Goal: Check status: Check status

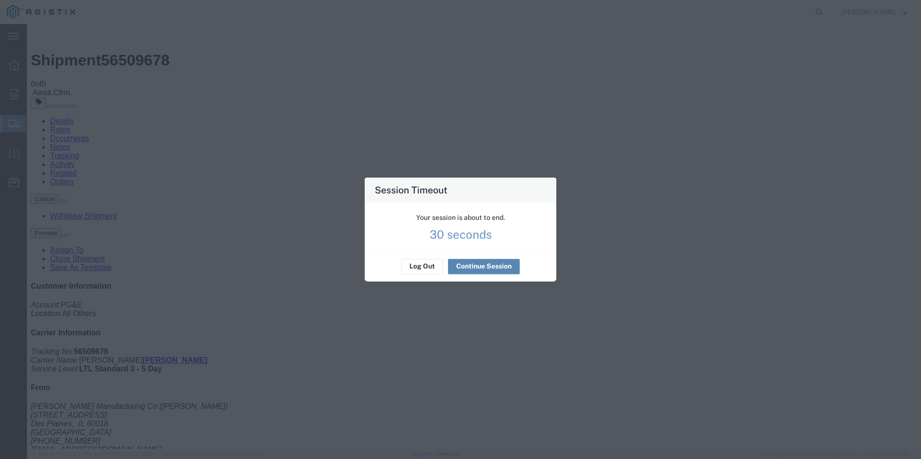
click at [474, 267] on button "Continue Session" at bounding box center [484, 266] width 72 height 15
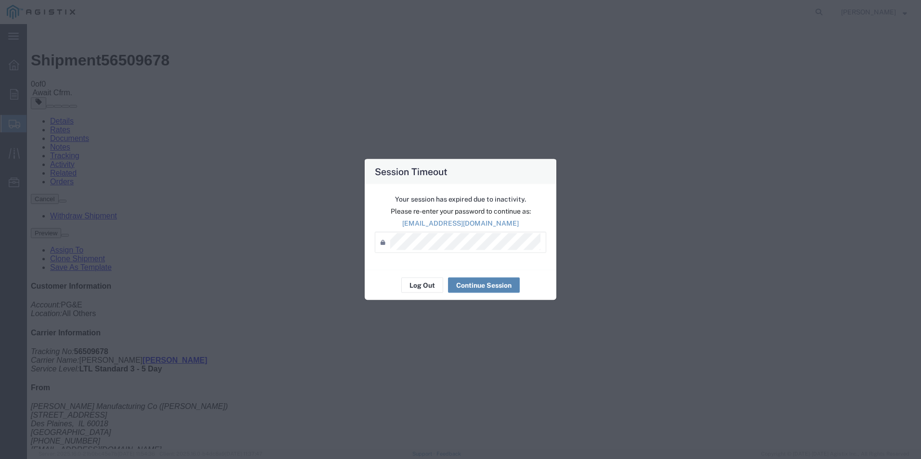
click at [474, 267] on div "Your session has expired due to inactivity. Please re-enter your password to co…" at bounding box center [461, 227] width 192 height 86
click at [467, 287] on button "Continue Session" at bounding box center [484, 285] width 72 height 15
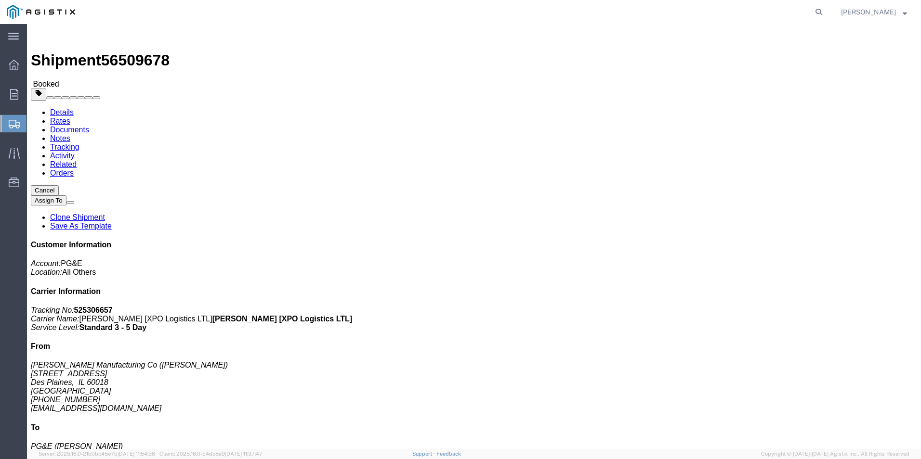
click button "Assign To"
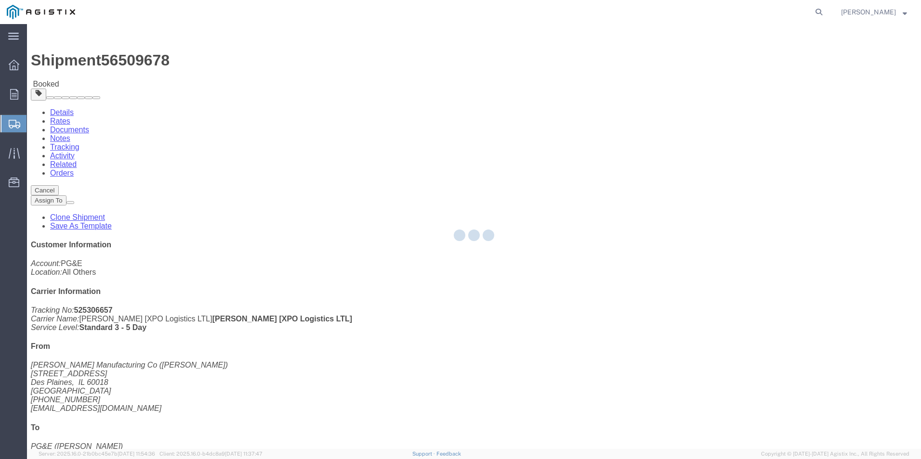
select select
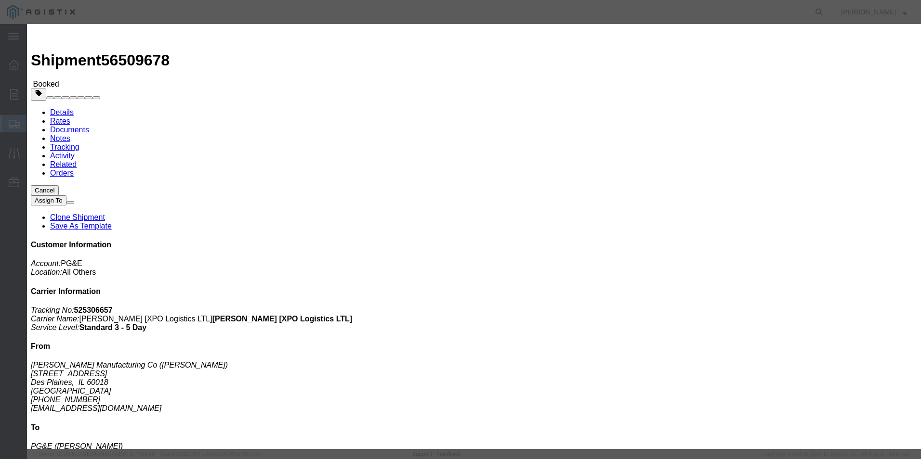
click button "Cancel"
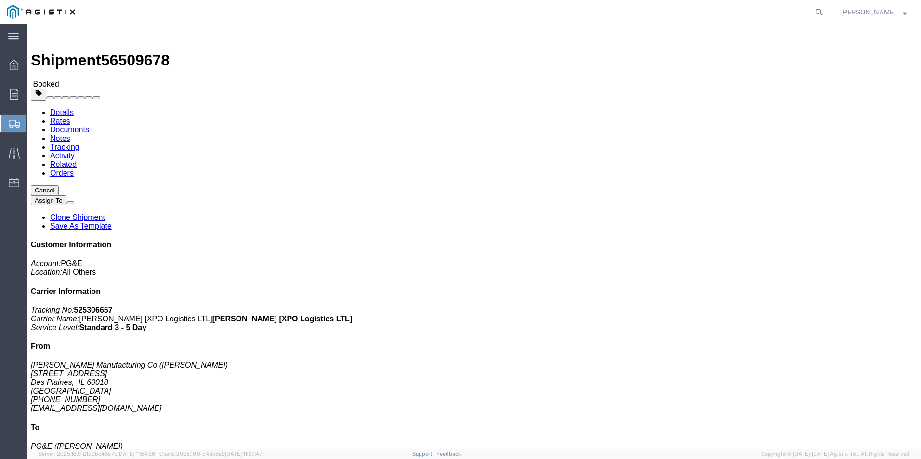
click button "button"
click icon "button"
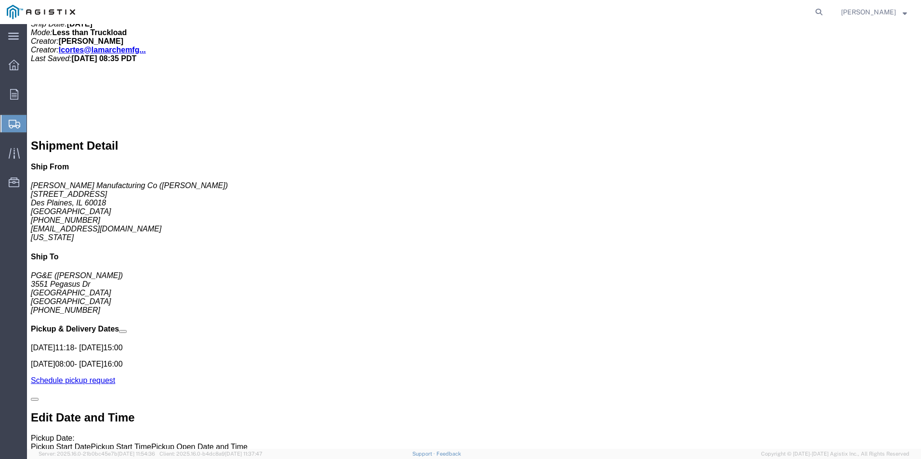
scroll to position [647, 0]
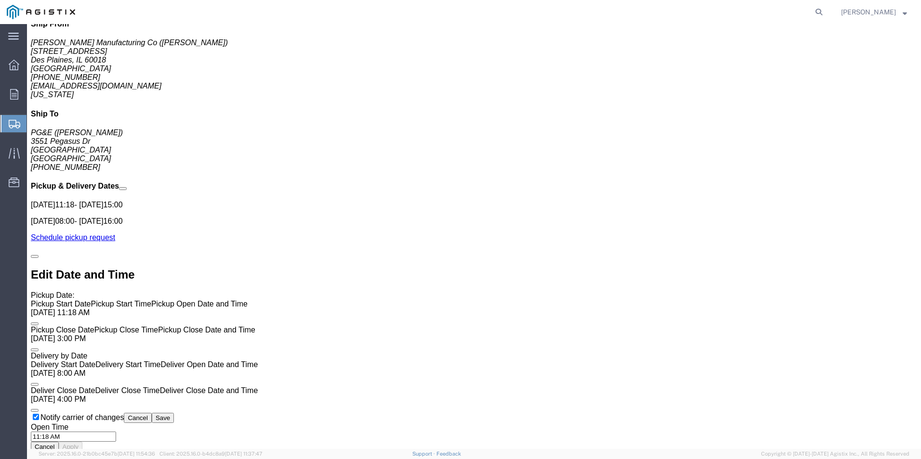
click div "Pickups STOP 1 : [PERSON_NAME] Manufacturing Co [STREET_ADDRESS][US_STATE], 2 x…"
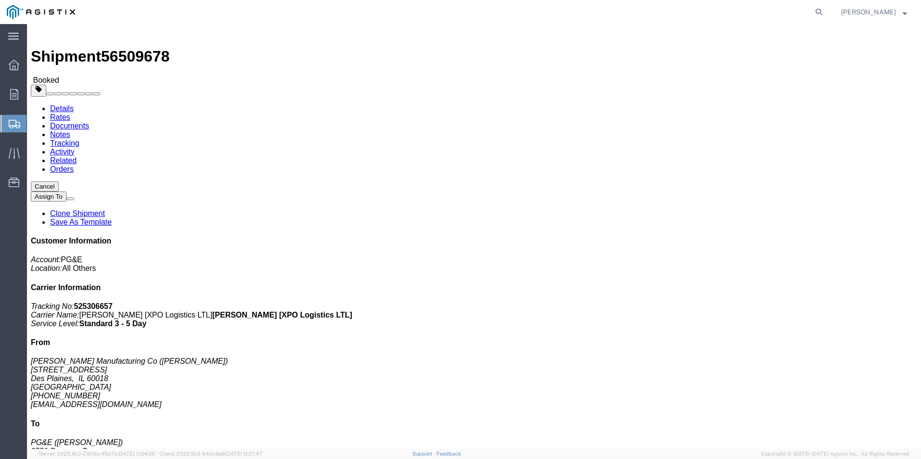
scroll to position [0, 0]
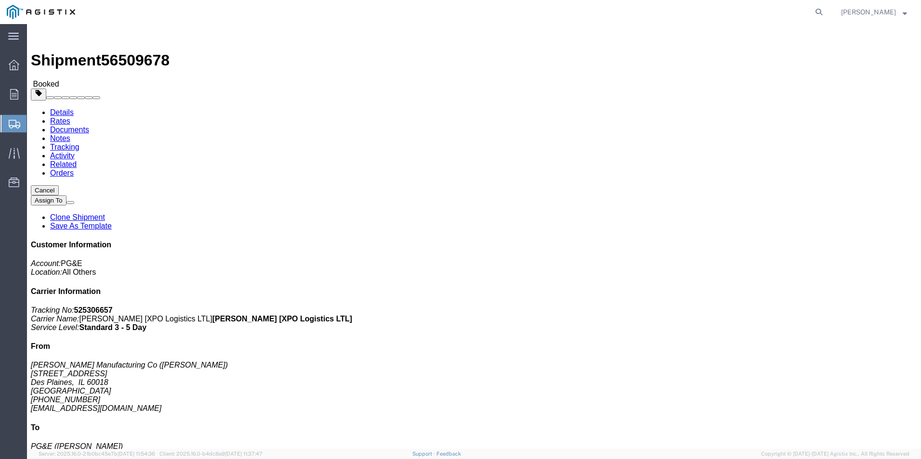
click div "Leg 1 - Less than Truckload Container No.: 1"
